Goal: Information Seeking & Learning: Learn about a topic

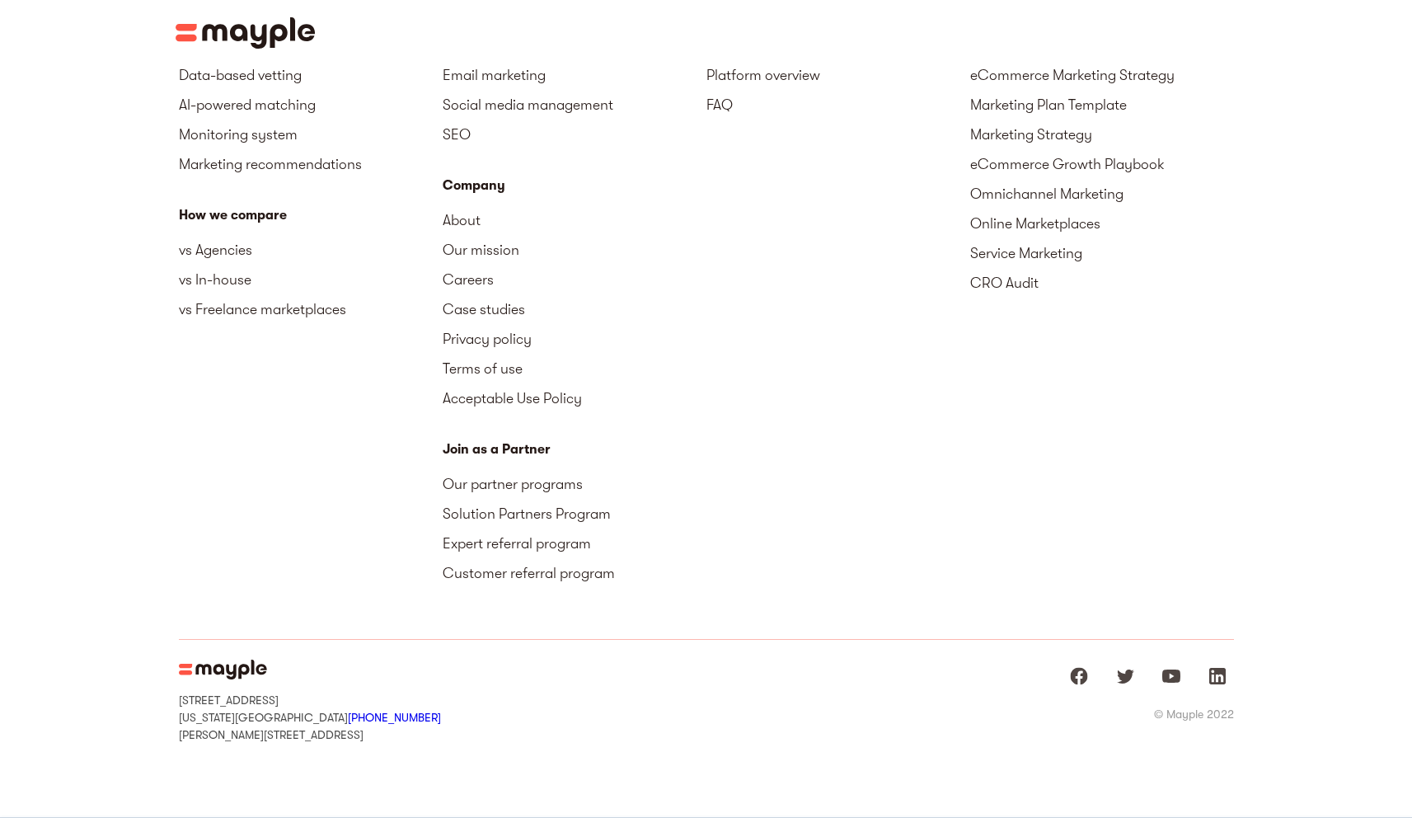
scroll to position [2779, 0]
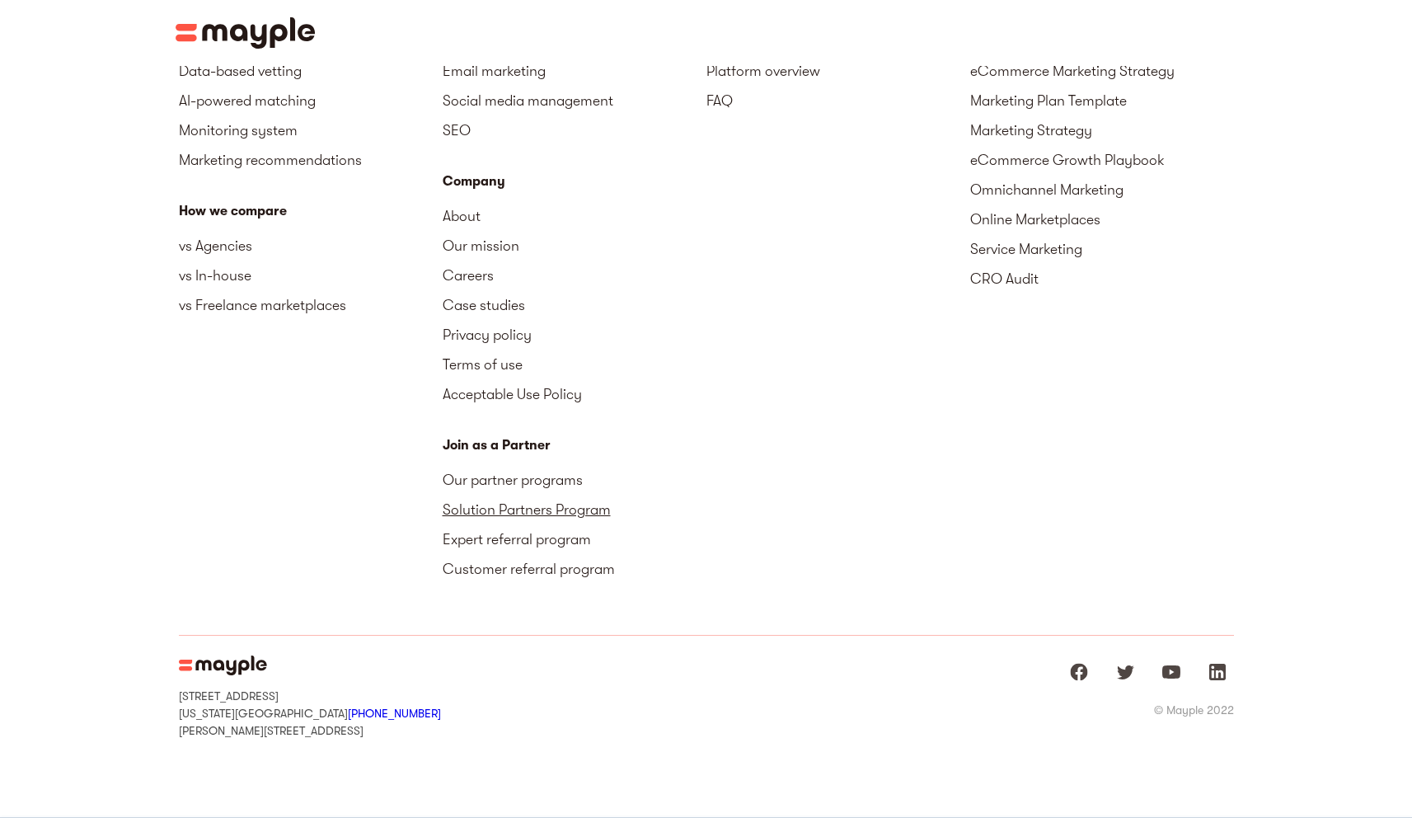
click at [552, 495] on link "Solution Partners Program" at bounding box center [575, 510] width 264 height 30
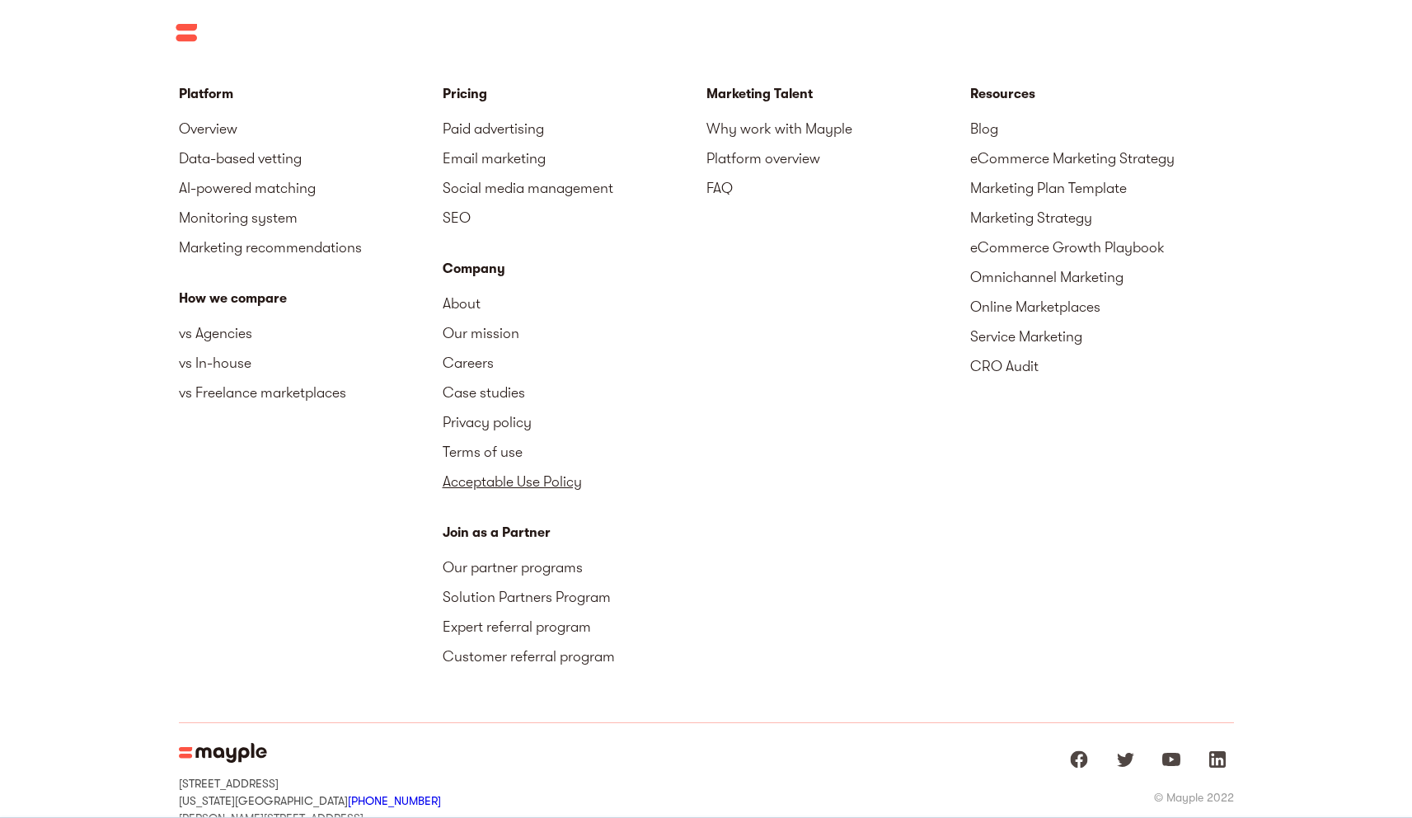
scroll to position [2777, 0]
click at [463, 207] on link "SEO" at bounding box center [575, 220] width 264 height 30
click at [771, 110] on div "Marketing Talent Why work with Mayple Platform overview FAQ" at bounding box center [839, 146] width 264 height 119
click at [770, 131] on link "Why work with Mayple" at bounding box center [839, 131] width 264 height 30
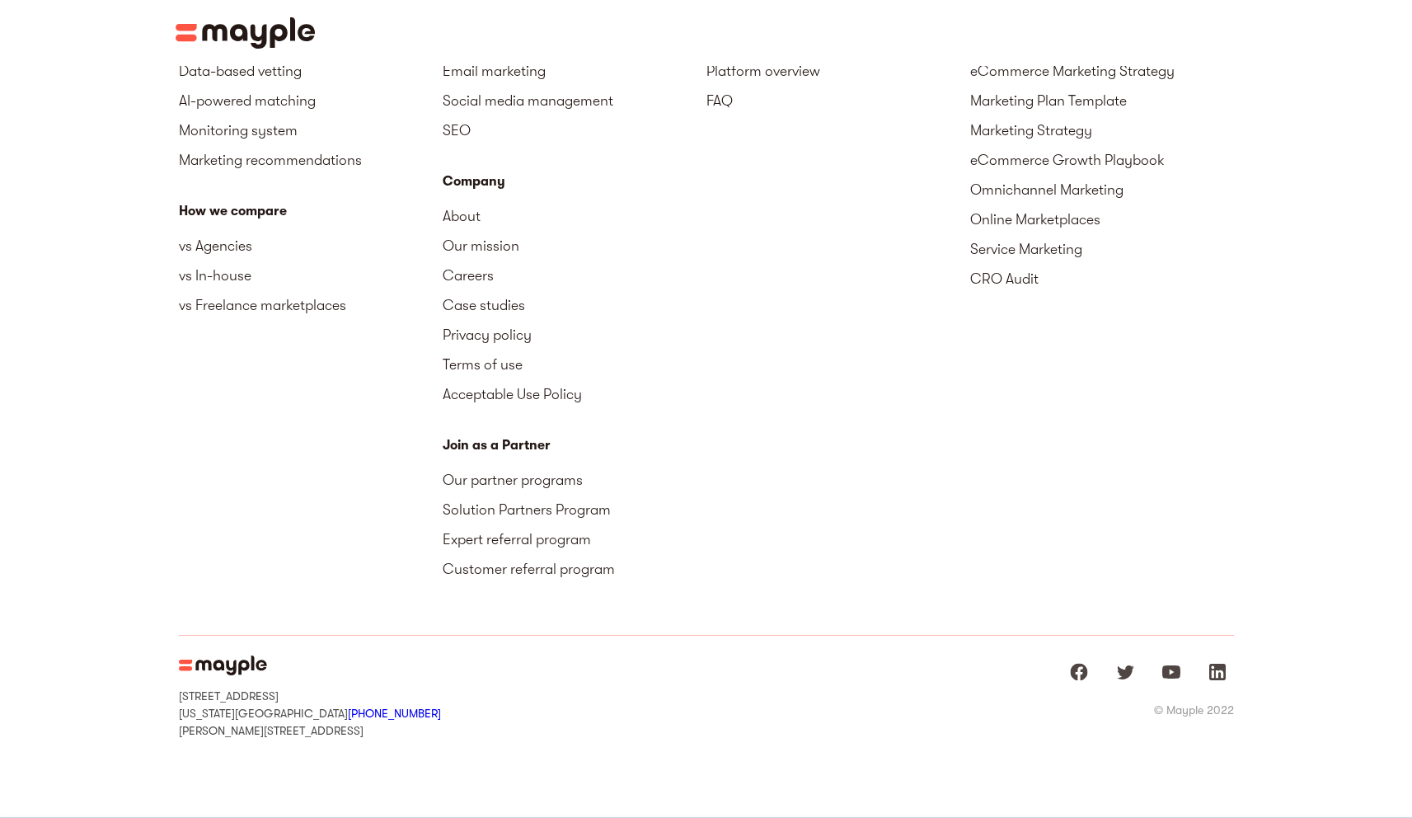
scroll to position [2271, 0]
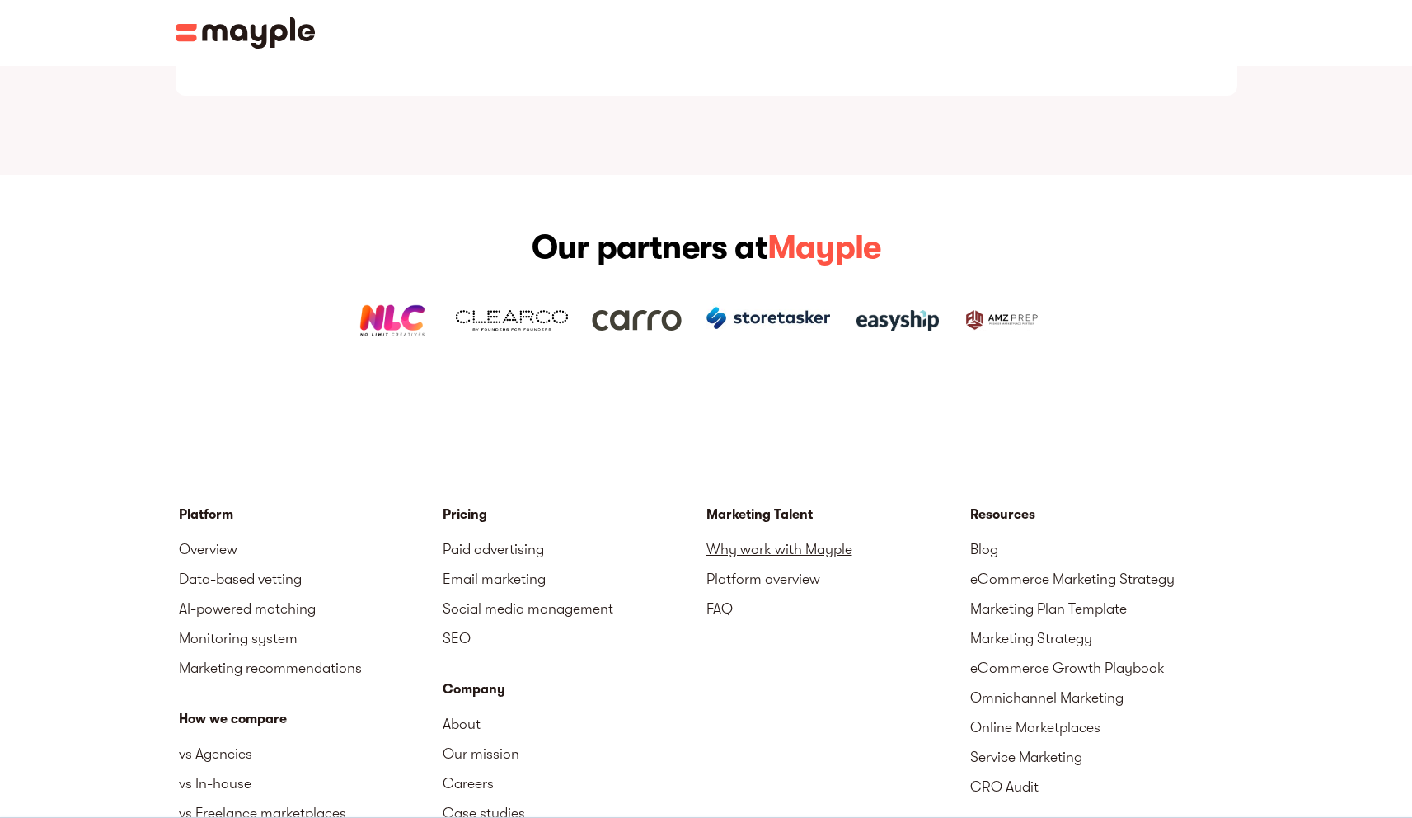
click at [753, 534] on link "Why work with Mayple" at bounding box center [839, 549] width 264 height 30
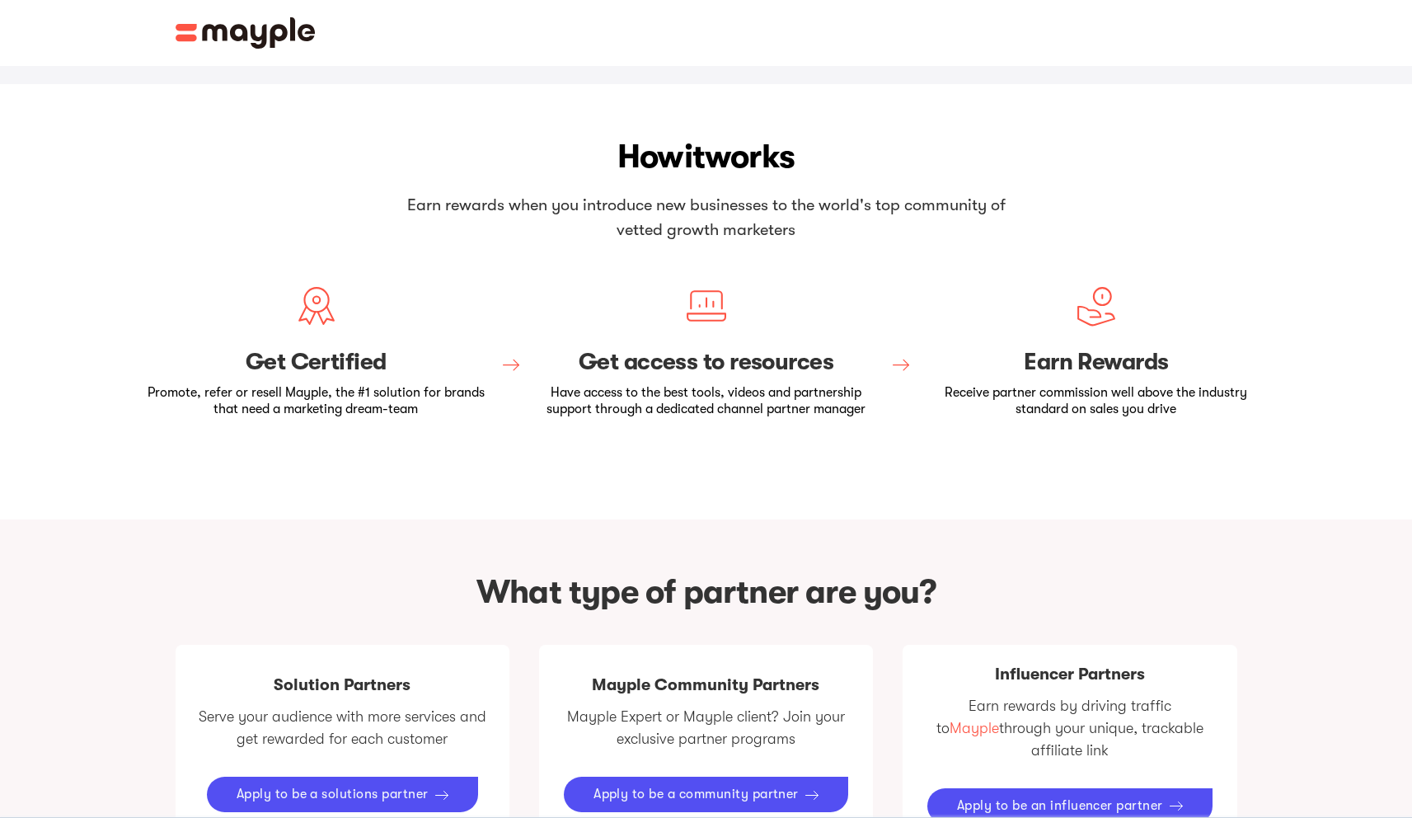
scroll to position [504, 0]
